Goal: Navigation & Orientation: Find specific page/section

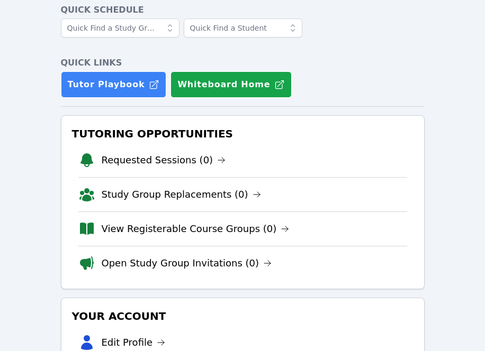
scroll to position [53, 0]
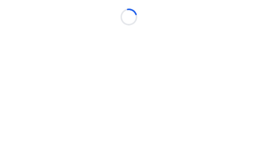
drag, startPoint x: 0, startPoint y: 0, endPoint x: 66, endPoint y: 150, distance: 163.5
click at [66, 145] on html "Loading..." at bounding box center [128, 72] width 257 height 145
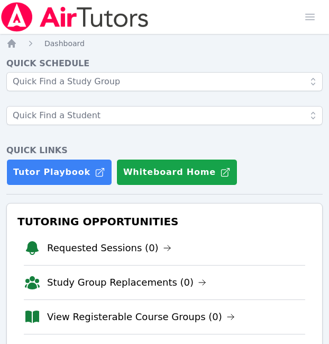
scroll to position [117, 0]
